Goal: Navigation & Orientation: Understand site structure

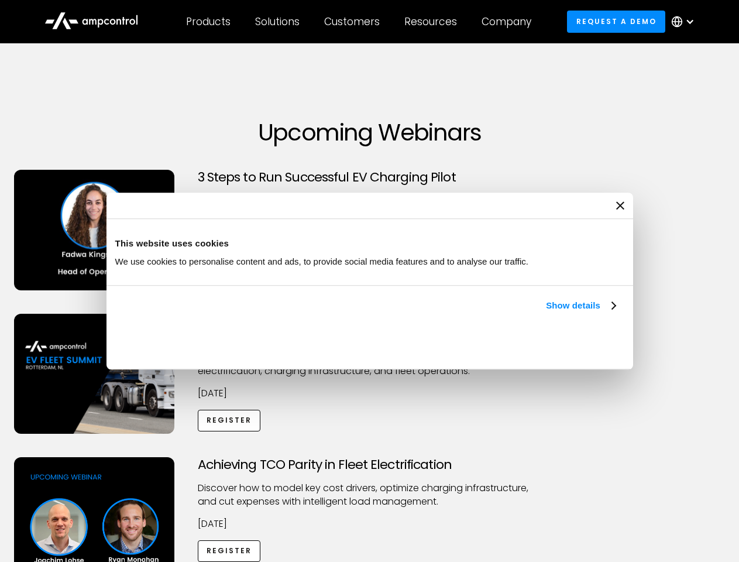
click at [546, 312] on link "Show details" at bounding box center [580, 305] width 69 height 14
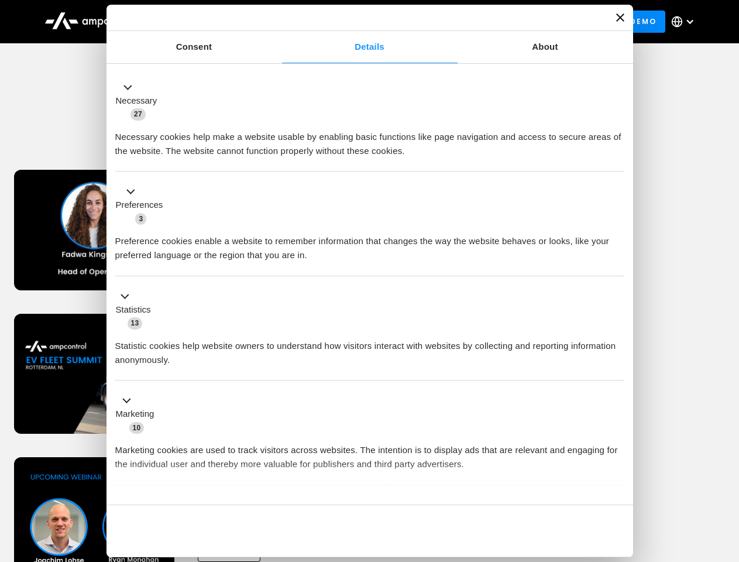
click at [617, 158] on div "Necessary cookies help make a website usable by enabling basic functions like p…" at bounding box center [369, 139] width 509 height 37
click at [726, 472] on div "Achieving TCO Parity in Fleet Electrification Discover how to model key cost dr…" at bounding box center [369, 549] width 735 height 184
click at [360, 22] on div "Customers" at bounding box center [352, 21] width 56 height 13
click at [208, 22] on div "Products" at bounding box center [208, 21] width 44 height 13
click at [278, 22] on div "Solutions" at bounding box center [277, 21] width 44 height 13
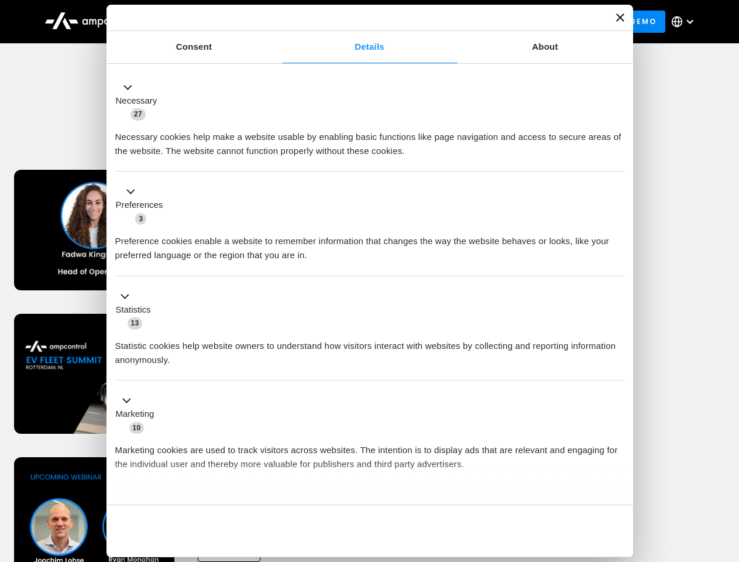
click at [354, 22] on div "Customers" at bounding box center [352, 21] width 56 height 13
click at [433, 22] on div "Resources" at bounding box center [430, 21] width 53 height 13
click at [510, 22] on div "Company" at bounding box center [507, 21] width 50 height 13
click at [686, 22] on div at bounding box center [689, 21] width 9 height 9
